Goal: Information Seeking & Learning: Learn about a topic

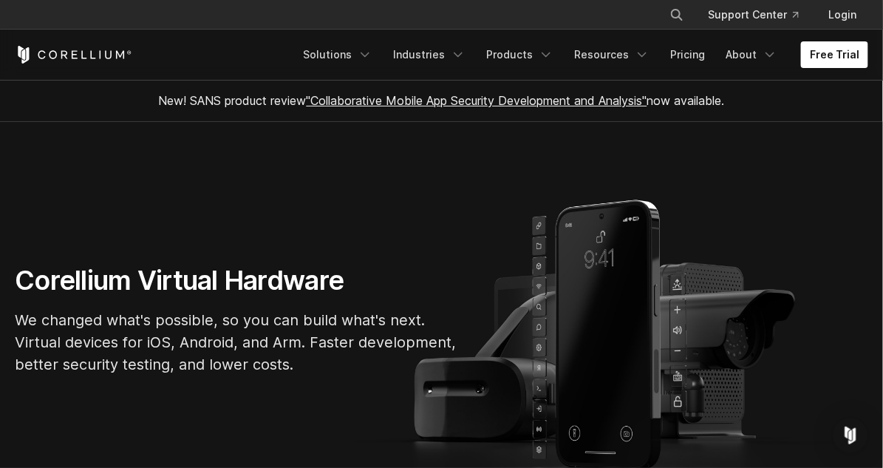
click at [675, 97] on span "New! SANS product review "Collaborative Mobile App Security Development and Ana…" at bounding box center [442, 100] width 566 height 15
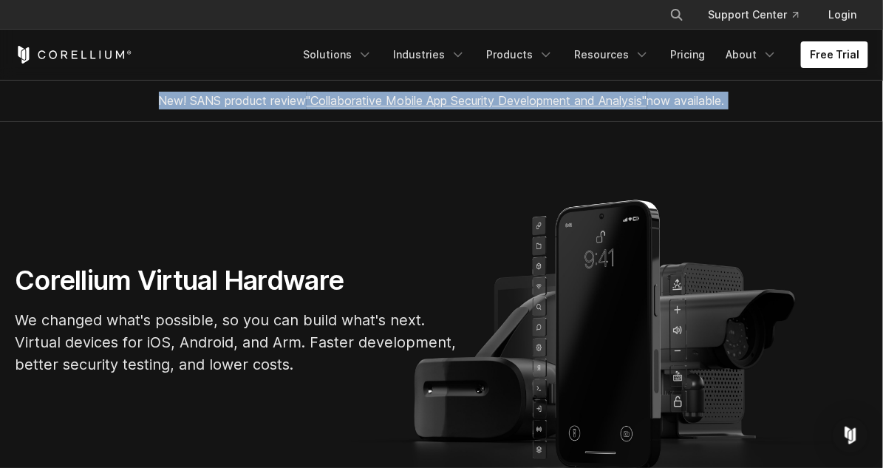
click at [675, 97] on span "New! SANS product review "Collaborative Mobile App Security Development and Ana…" at bounding box center [442, 100] width 566 height 15
click at [228, 95] on span "New! SANS product review "Collaborative Mobile App Security Development and Ana…" at bounding box center [442, 100] width 566 height 15
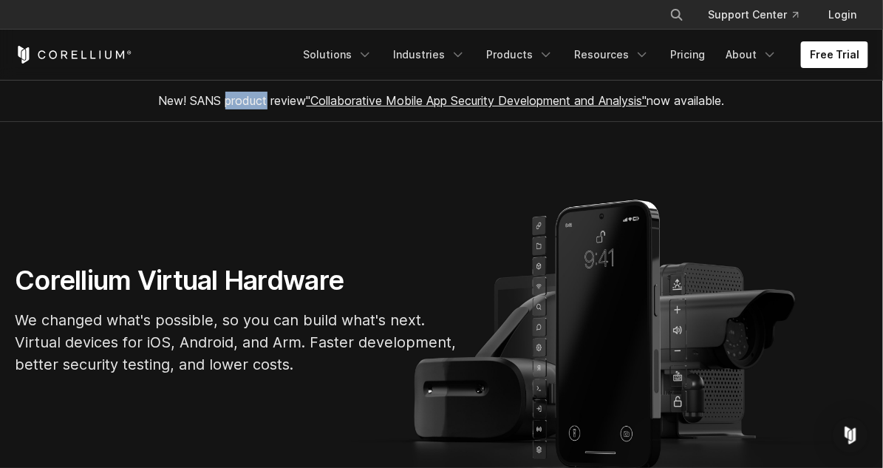
click at [228, 95] on span "New! SANS product review "Collaborative Mobile App Security Development and Ana…" at bounding box center [442, 100] width 566 height 15
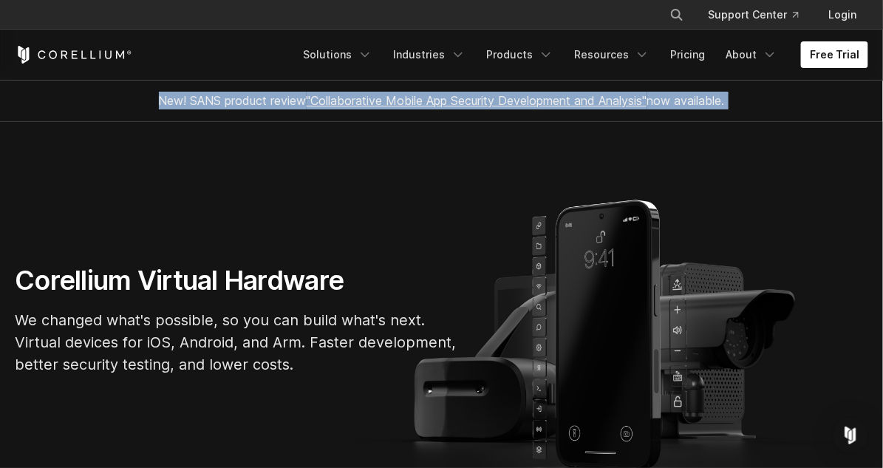
click at [228, 95] on span "New! SANS product review "Collaborative Mobile App Security Development and Ana…" at bounding box center [442, 100] width 566 height 15
click at [675, 112] on div "New! SANS product review "Collaborative Mobile App Security Development and Ana…" at bounding box center [442, 100] width 621 height 41
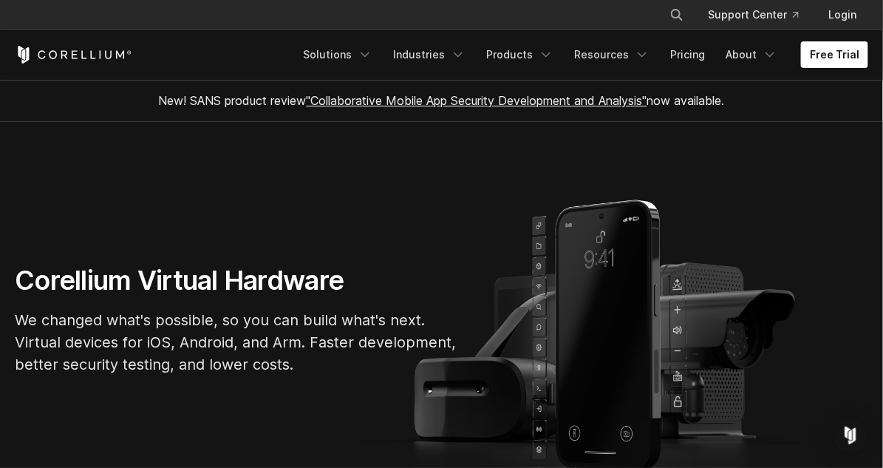
click at [675, 112] on div "New! SANS product review "Collaborative Mobile App Security Development and Ana…" at bounding box center [442, 100] width 621 height 41
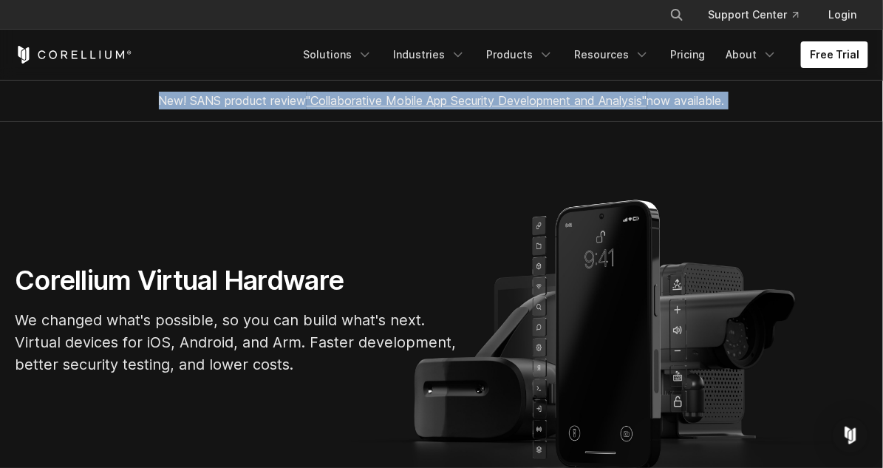
click at [675, 112] on div "New! SANS product review "Collaborative Mobile App Security Development and Ana…" at bounding box center [442, 100] width 621 height 41
click at [235, 170] on section "Corellium Virtual Hardware We changed what's possible, so you can build what's …" at bounding box center [441, 325] width 883 height 407
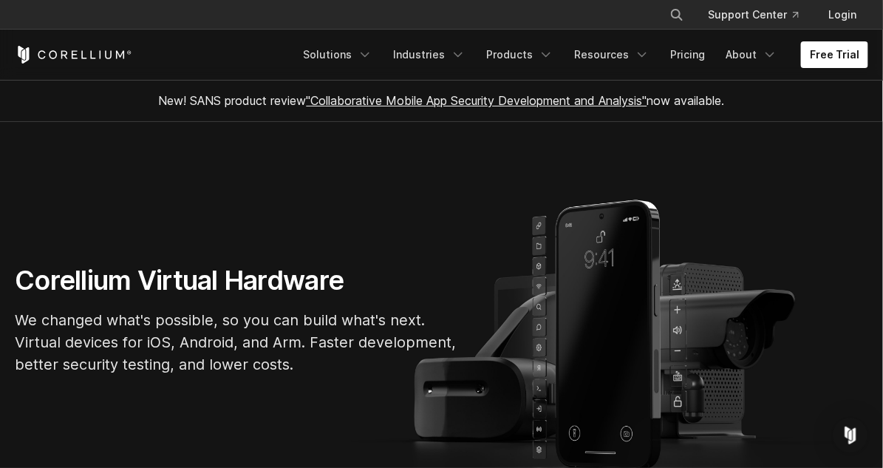
click at [233, 243] on section "Corellium Virtual Hardware We changed what's possible, so you can build what's …" at bounding box center [441, 325] width 883 height 407
click at [235, 252] on section "Corellium Virtual Hardware We changed what's possible, so you can build what's …" at bounding box center [441, 325] width 883 height 407
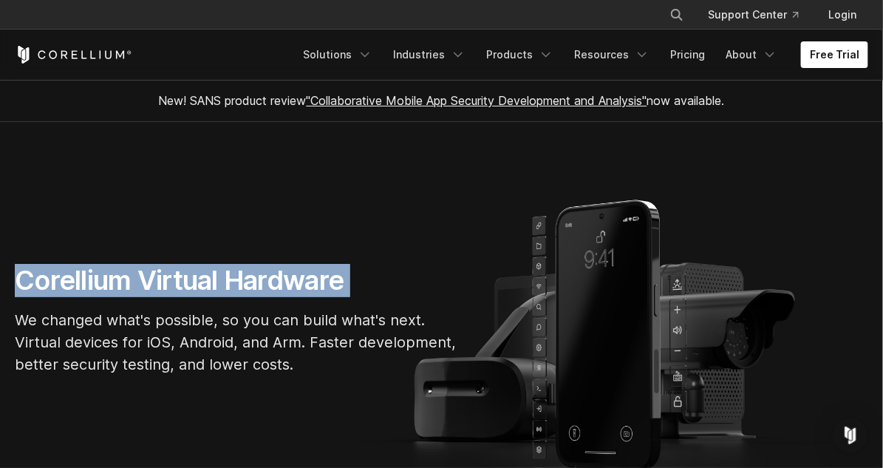
click at [235, 252] on section "Corellium Virtual Hardware We changed what's possible, so you can build what's …" at bounding box center [441, 325] width 883 height 407
